Goal: Find contact information: Find contact information

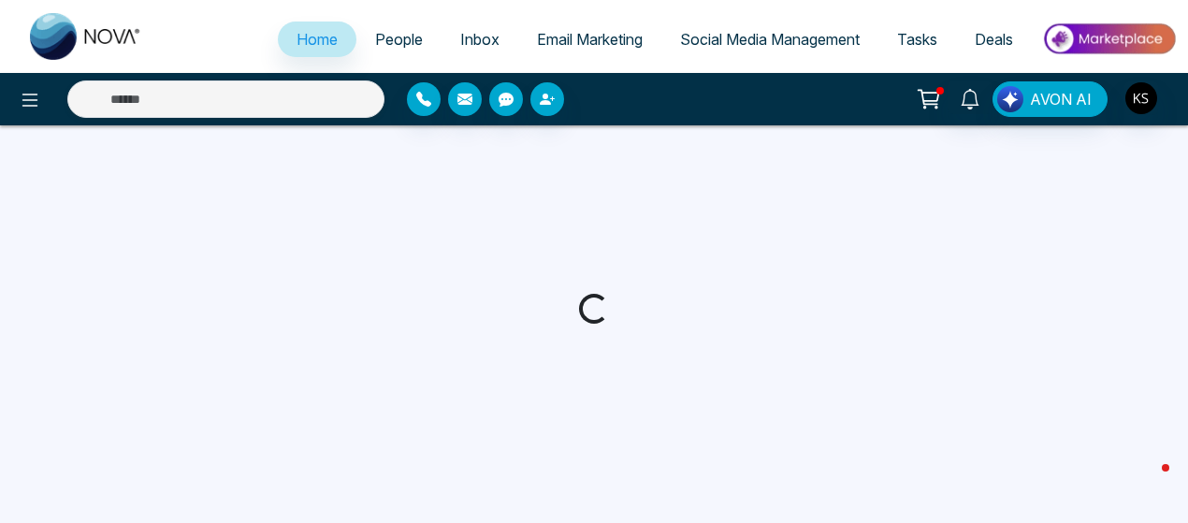
select select "*"
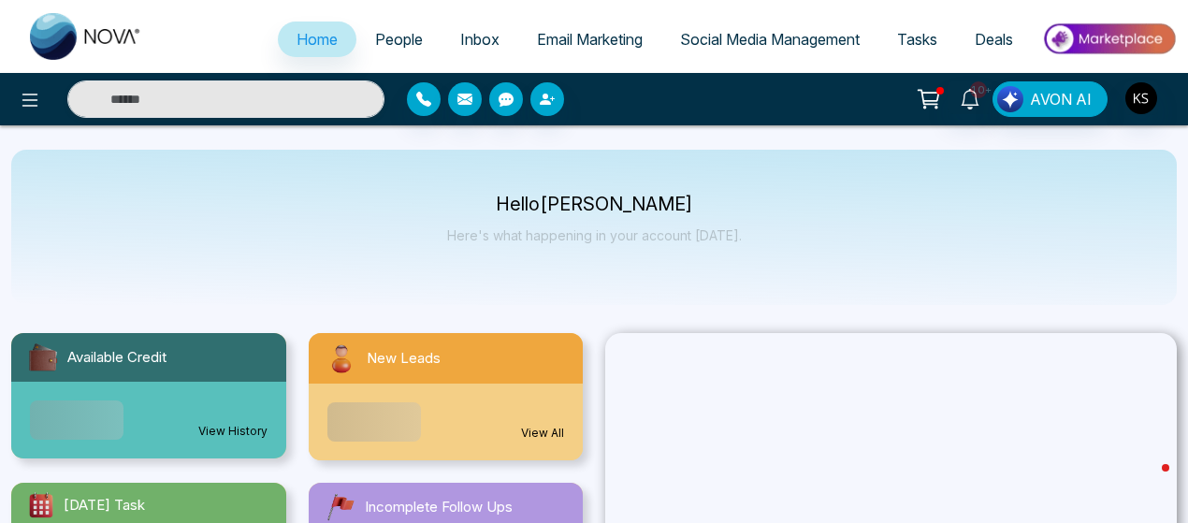
click at [375, 47] on span "People" at bounding box center [399, 39] width 48 height 19
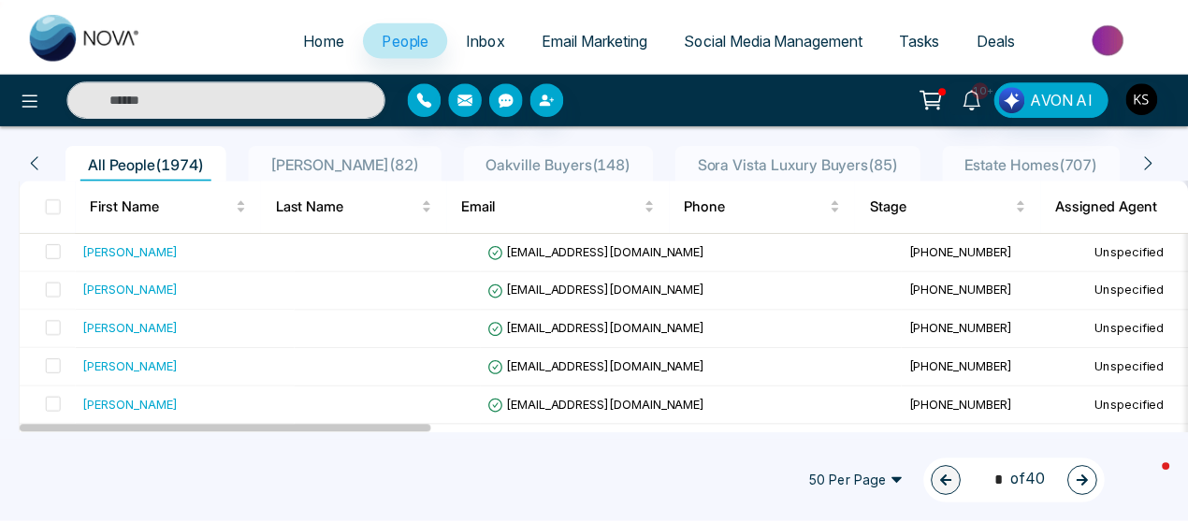
scroll to position [144, 0]
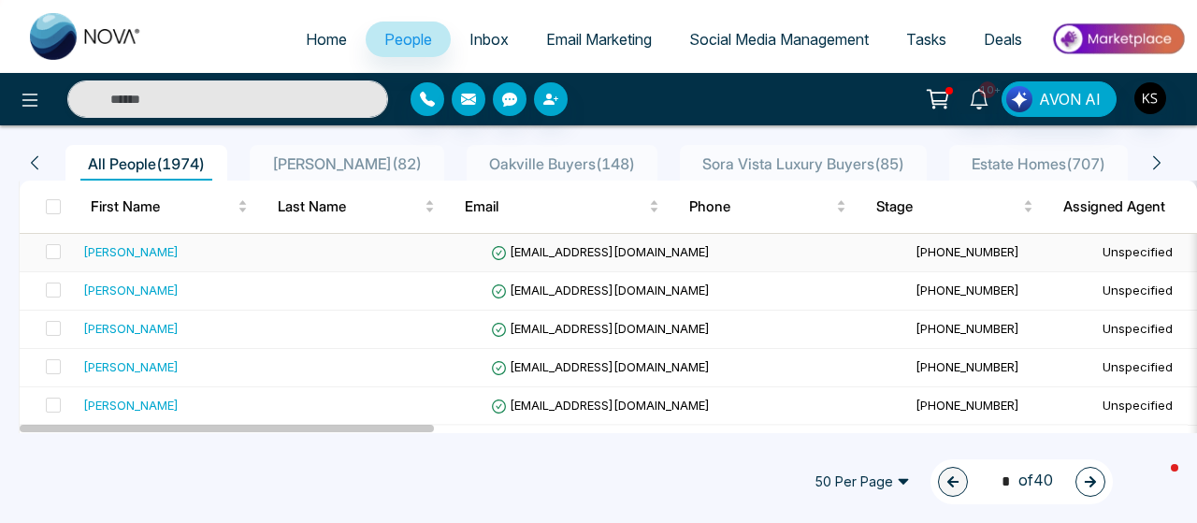
click at [146, 244] on div "[PERSON_NAME]" at bounding box center [130, 251] width 95 height 19
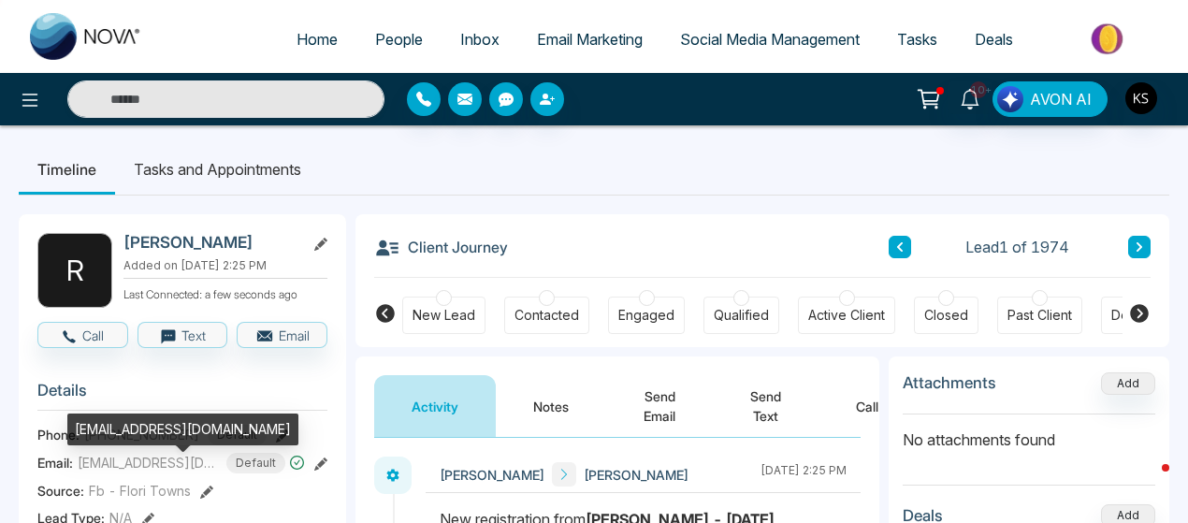
click at [136, 472] on span "[EMAIL_ADDRESS][DOMAIN_NAME]" at bounding box center [148, 463] width 140 height 20
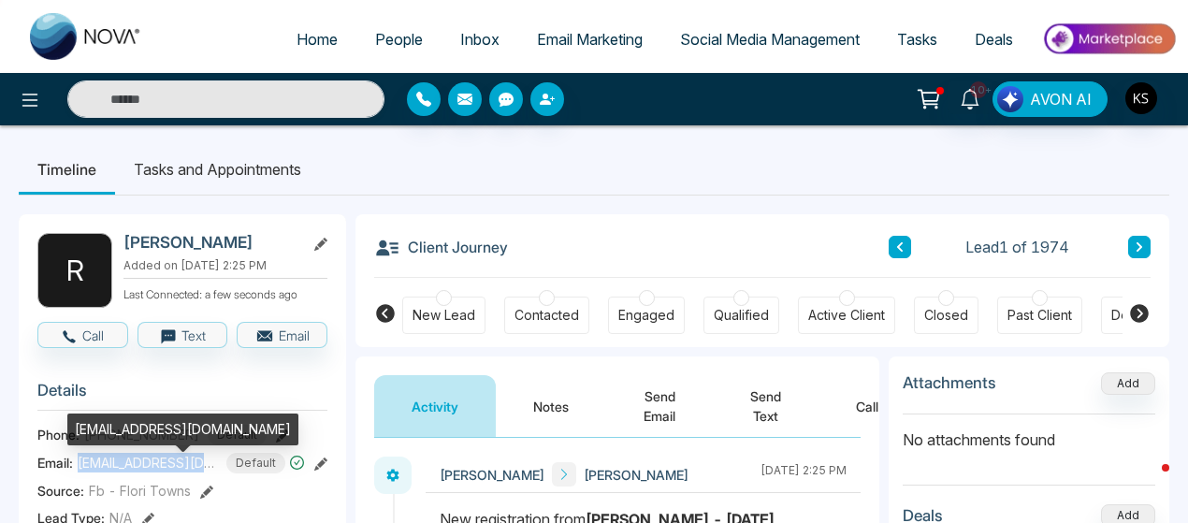
click at [136, 472] on span "[EMAIL_ADDRESS][DOMAIN_NAME]" at bounding box center [148, 463] width 140 height 20
copy span "[EMAIL_ADDRESS][DOMAIN_NAME]"
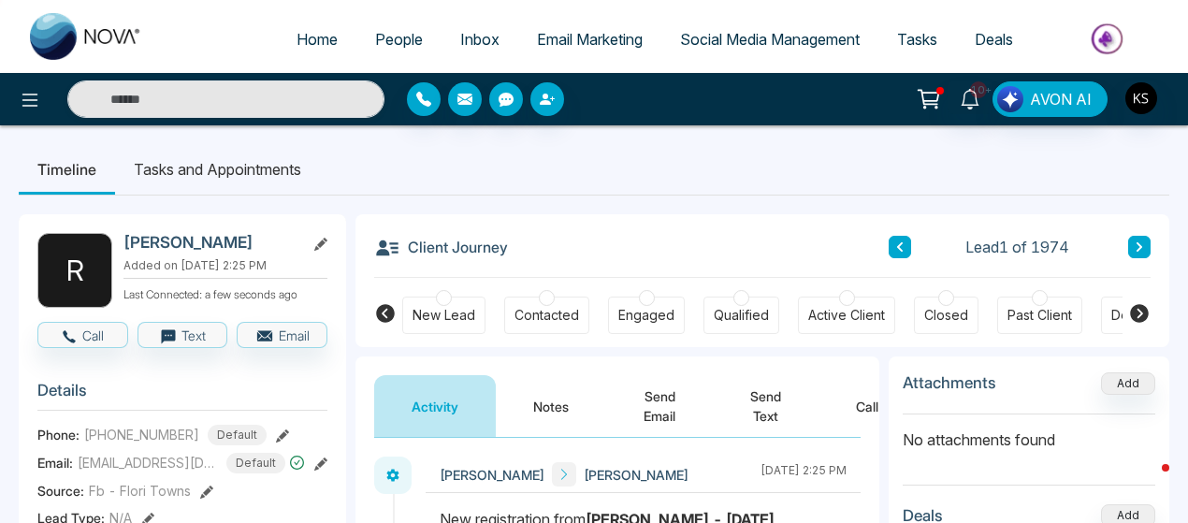
click at [137, 440] on span "[PHONE_NUMBER]" at bounding box center [141, 435] width 115 height 20
copy span "14167100150"
click at [430, 145] on ul "Timeline Tasks and Appointments" at bounding box center [594, 169] width 1150 height 50
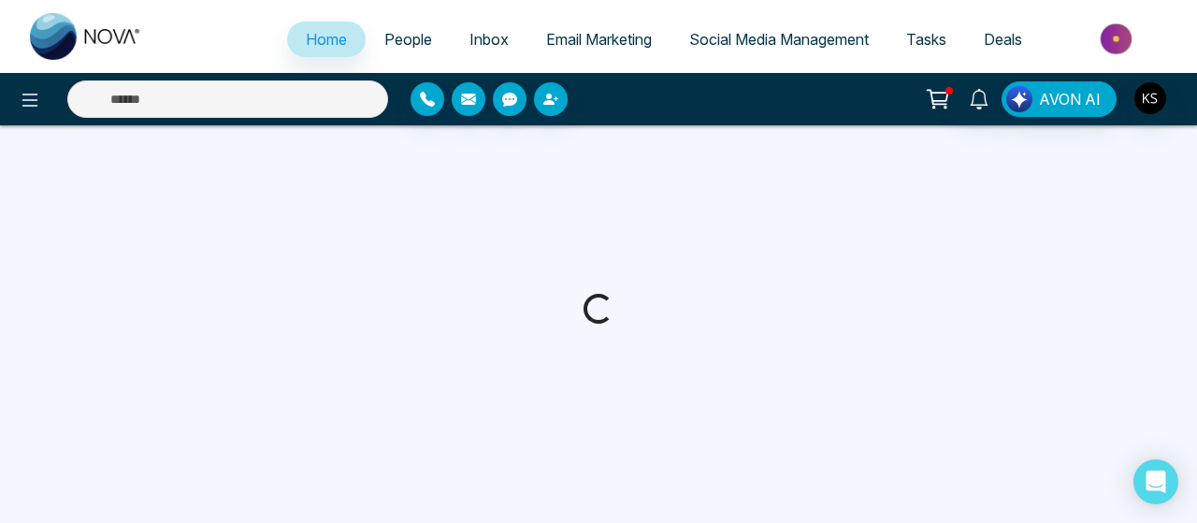
select select "*"
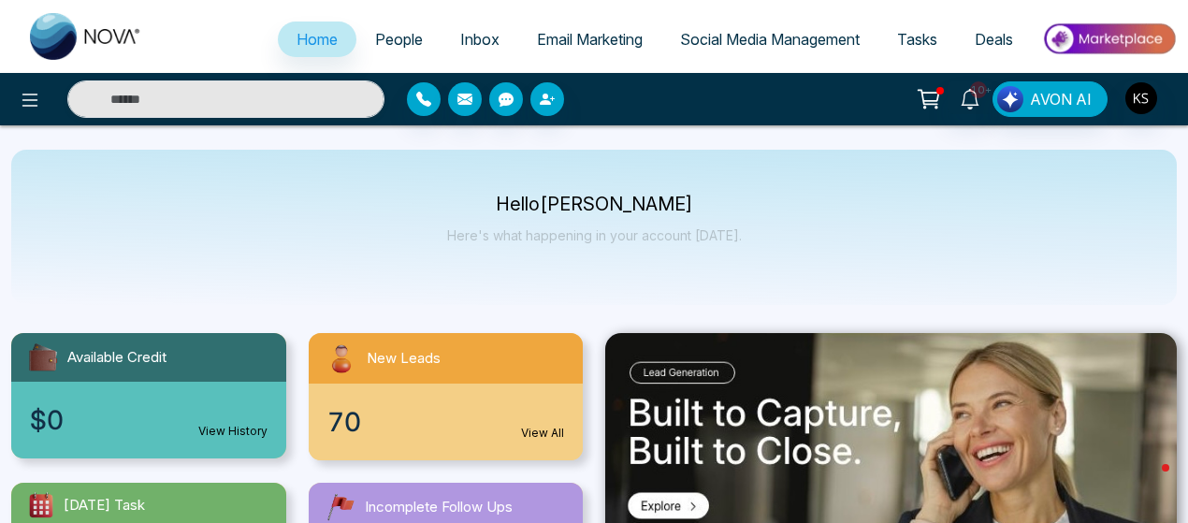
click at [375, 42] on span "People" at bounding box center [399, 39] width 48 height 19
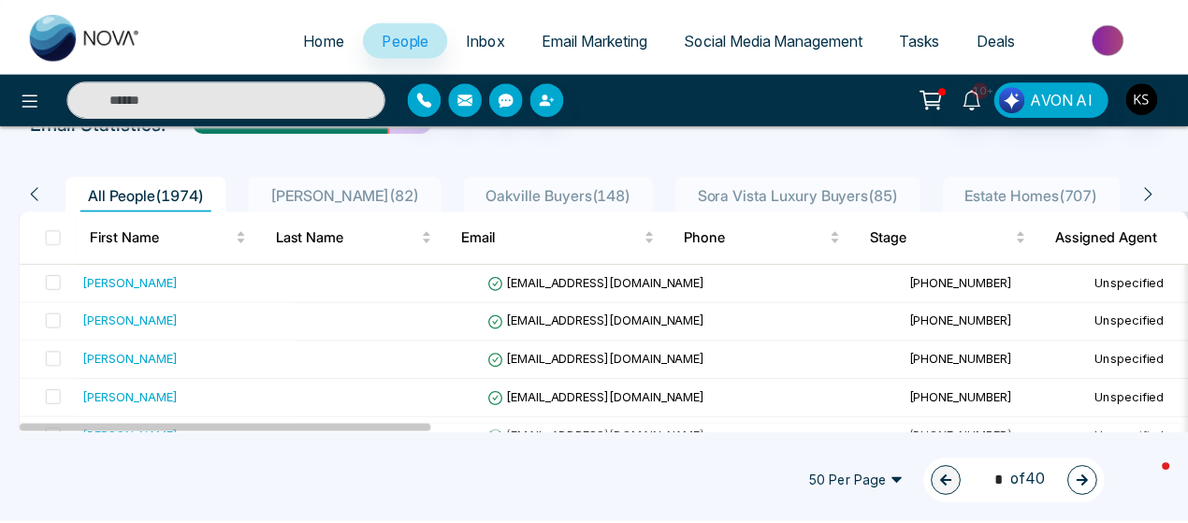
scroll to position [124, 0]
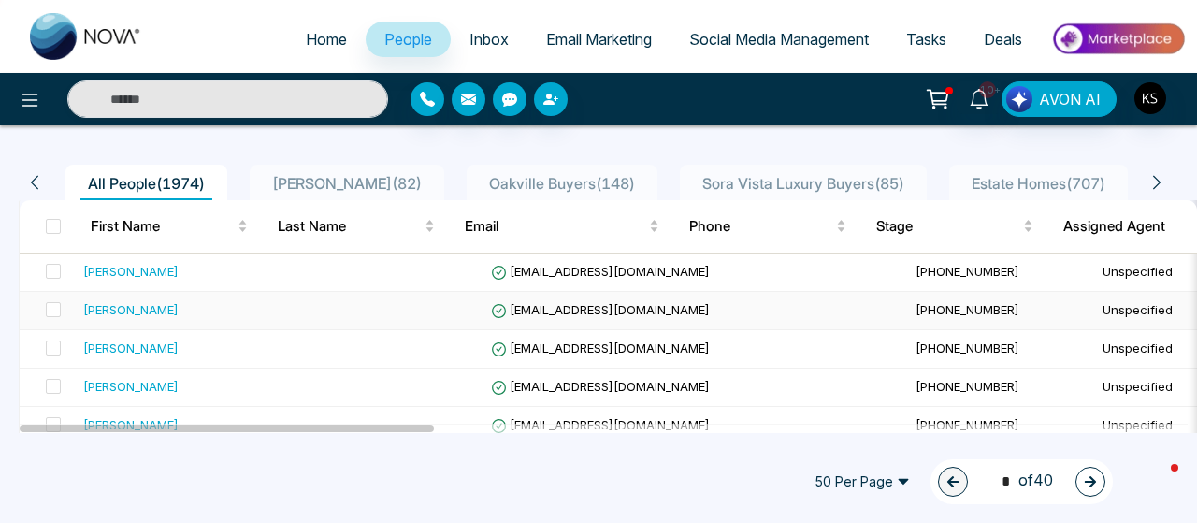
click at [112, 307] on div "[PERSON_NAME]" at bounding box center [130, 309] width 95 height 19
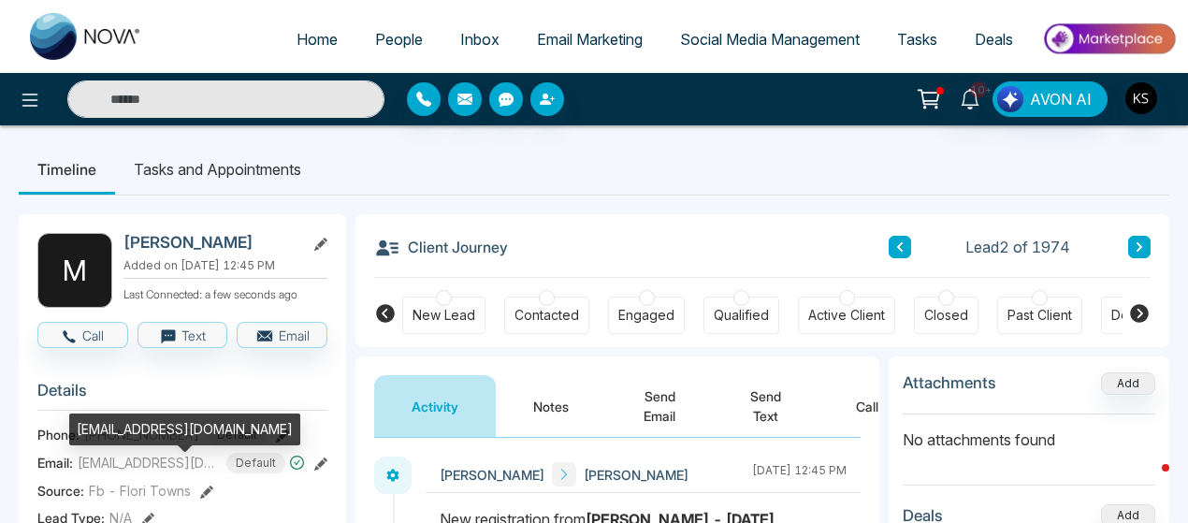
click at [114, 471] on span "[EMAIL_ADDRESS][DOMAIN_NAME]" at bounding box center [148, 463] width 140 height 20
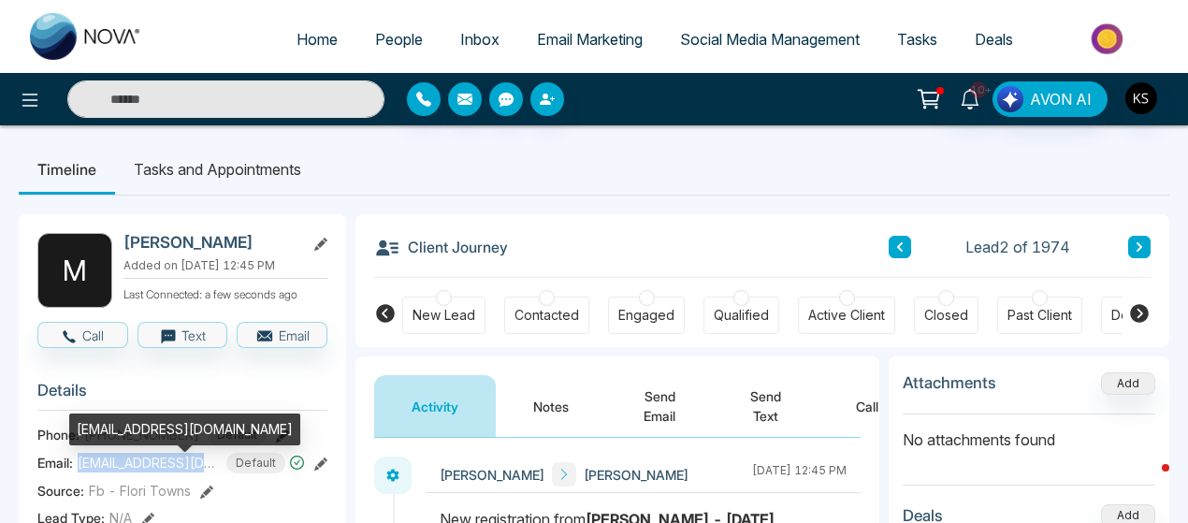
click at [114, 471] on span "[EMAIL_ADDRESS][DOMAIN_NAME]" at bounding box center [148, 463] width 140 height 20
copy span "[EMAIL_ADDRESS][DOMAIN_NAME]"
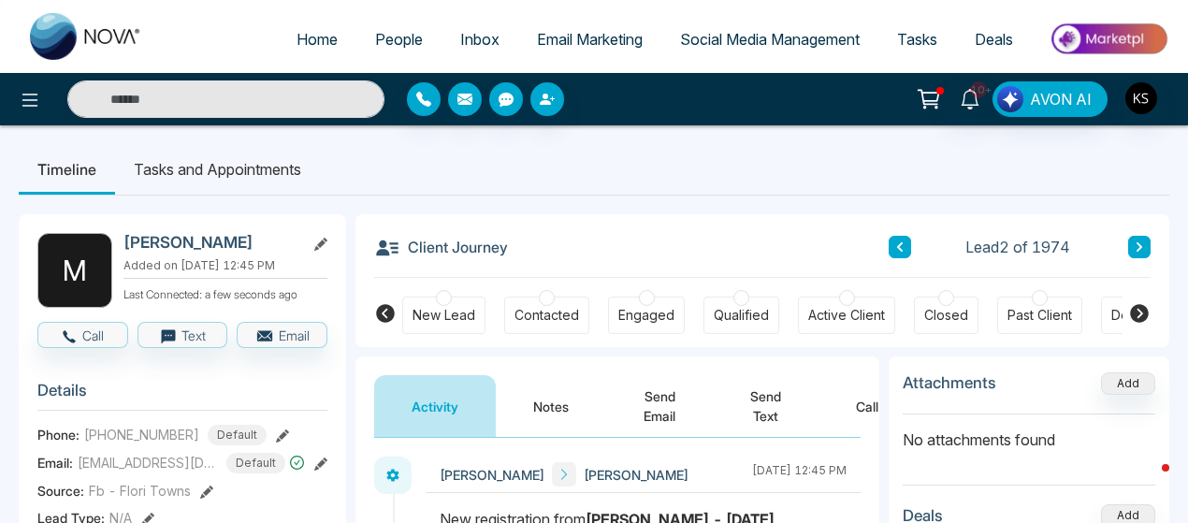
click at [140, 442] on span "[PHONE_NUMBER]" at bounding box center [141, 435] width 115 height 20
copy span "14164021998"
drag, startPoint x: 902, startPoint y: 246, endPoint x: 920, endPoint y: 160, distance: 87.8
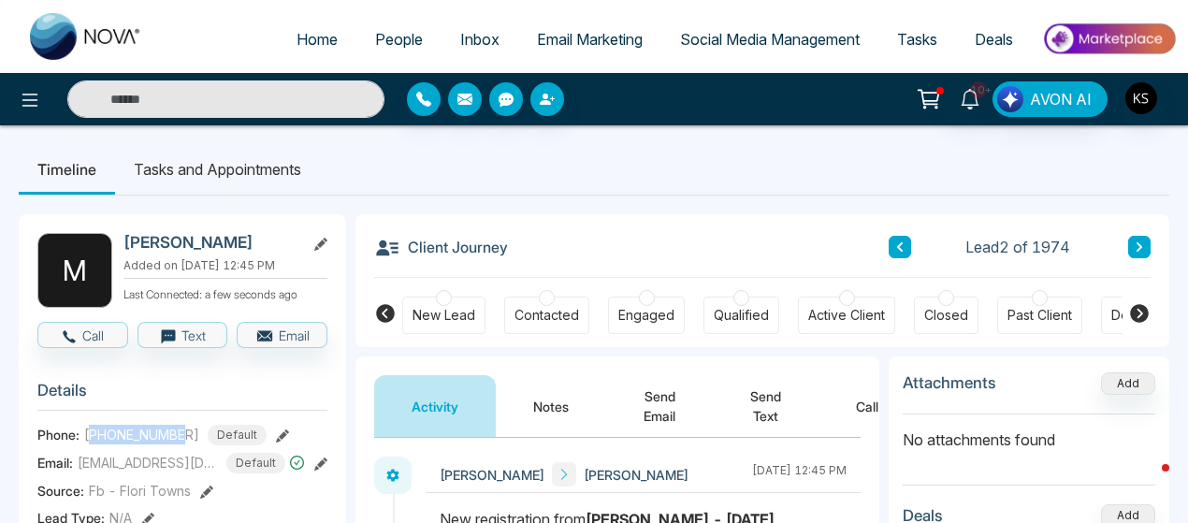
click at [1135, 241] on icon at bounding box center [1138, 246] width 9 height 11
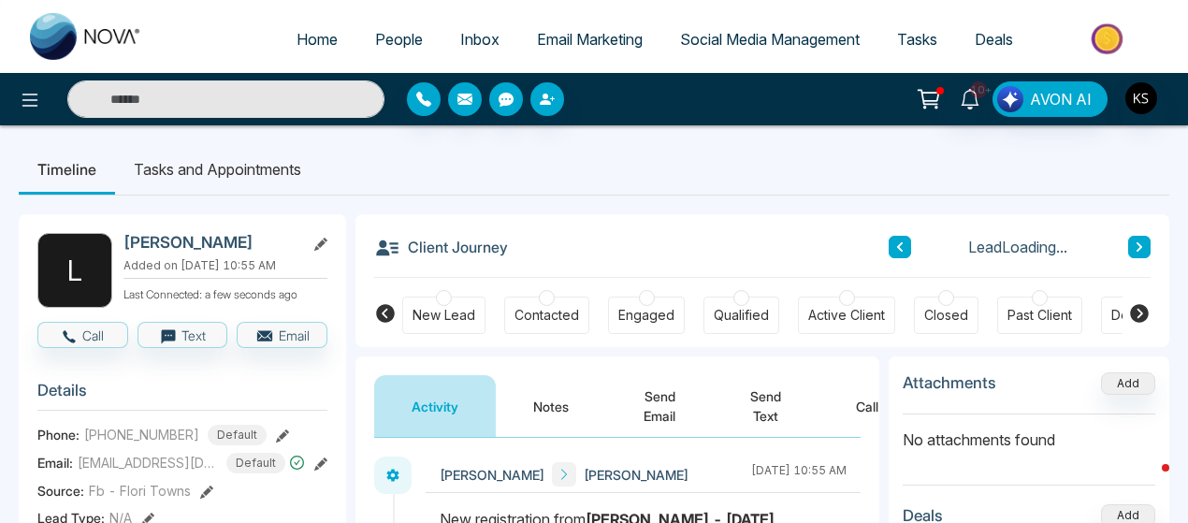
click at [213, 244] on h2 "[PERSON_NAME]" at bounding box center [210, 242] width 174 height 19
copy h2 "Marques"
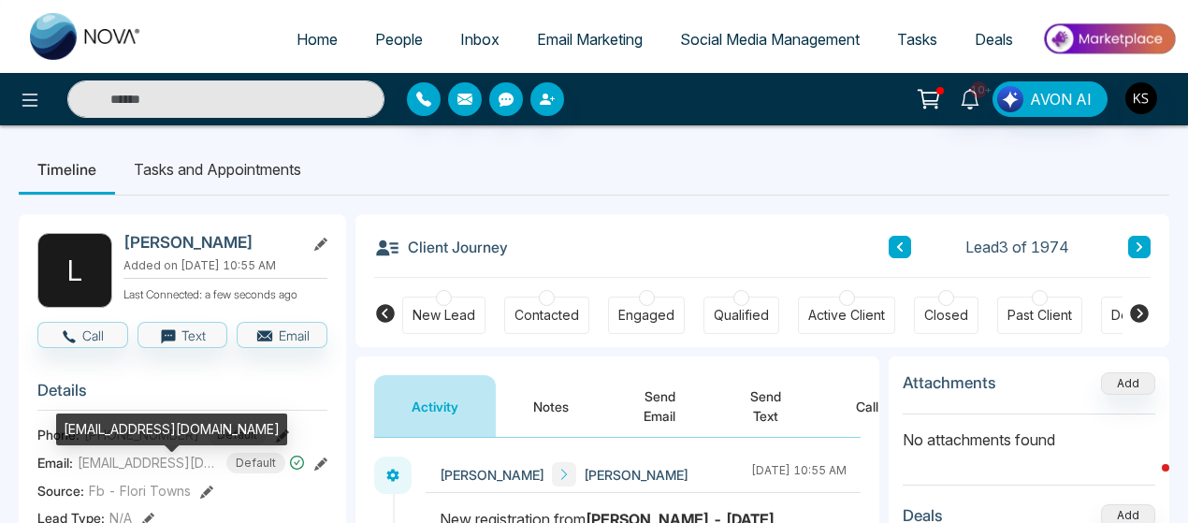
click at [123, 472] on span "[EMAIL_ADDRESS][DOMAIN_NAME]" at bounding box center [148, 463] width 140 height 20
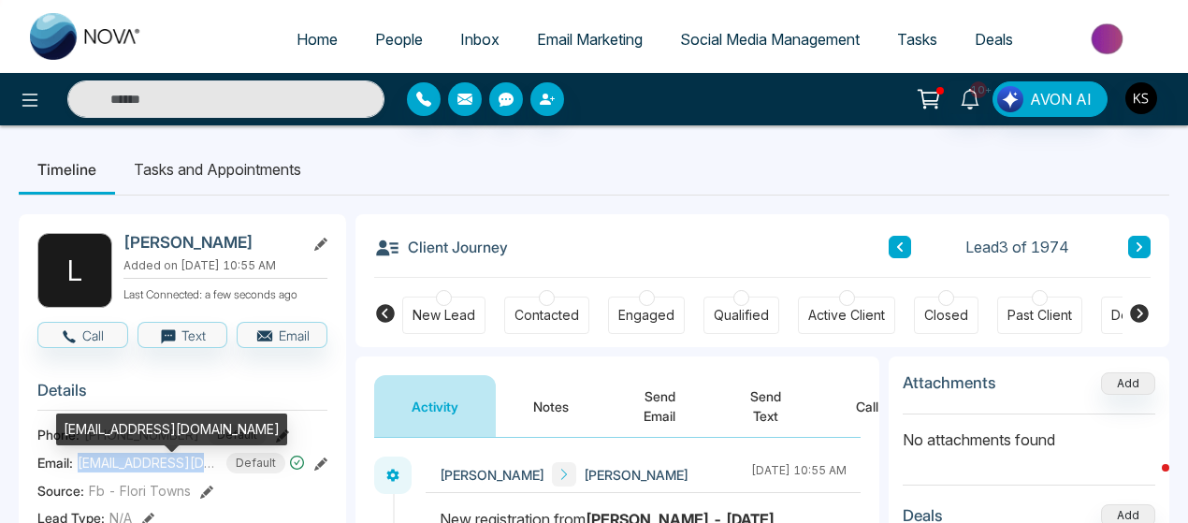
click at [123, 472] on span "[EMAIL_ADDRESS][DOMAIN_NAME]" at bounding box center [148, 463] width 140 height 20
copy span "[EMAIL_ADDRESS][DOMAIN_NAME]"
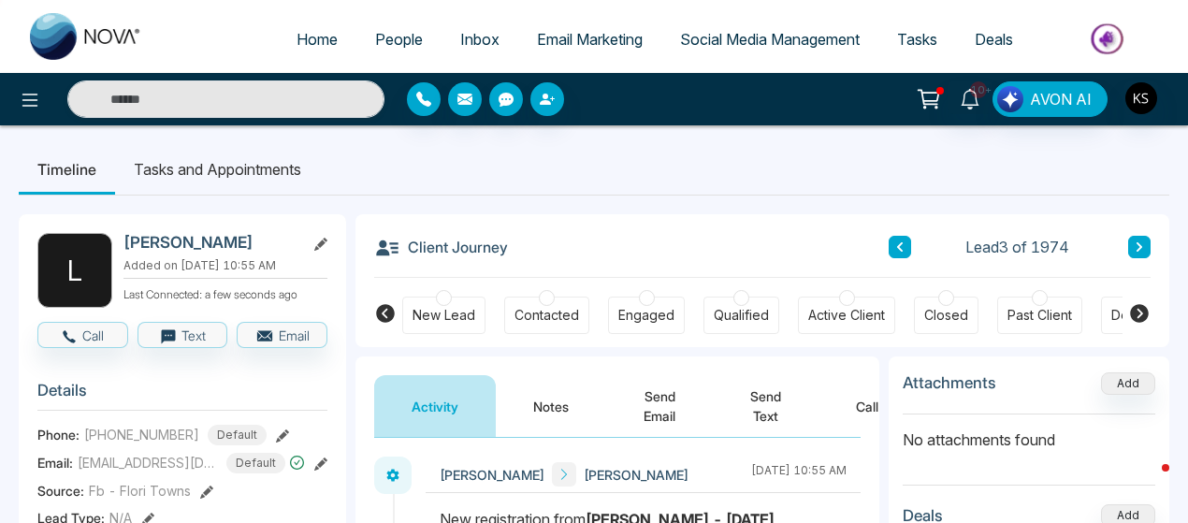
click at [134, 444] on span "[PHONE_NUMBER]" at bounding box center [141, 435] width 115 height 20
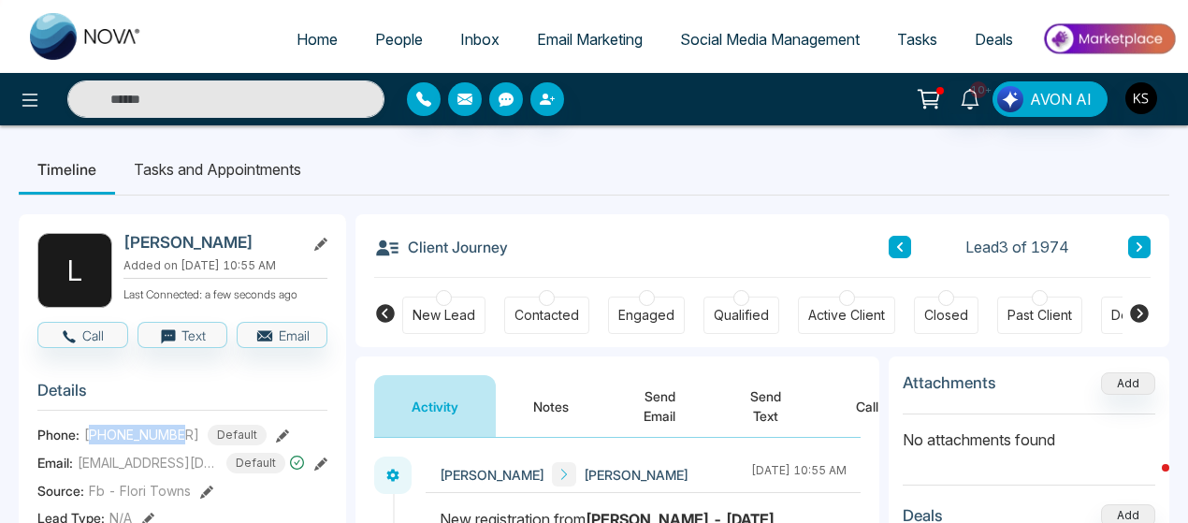
click at [134, 444] on span "[PHONE_NUMBER]" at bounding box center [141, 435] width 115 height 20
copy span "16475624305"
